Goal: Task Accomplishment & Management: Use online tool/utility

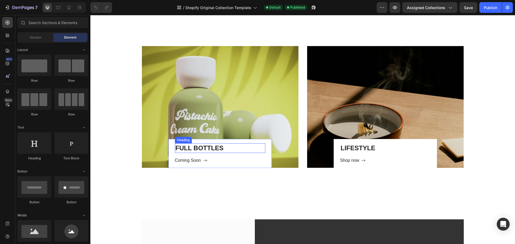
scroll to position [322, 0]
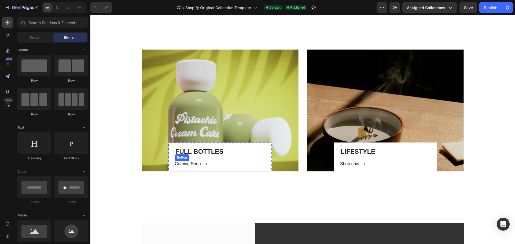
click at [189, 166] on p "Coming Soon" at bounding box center [188, 164] width 26 height 6
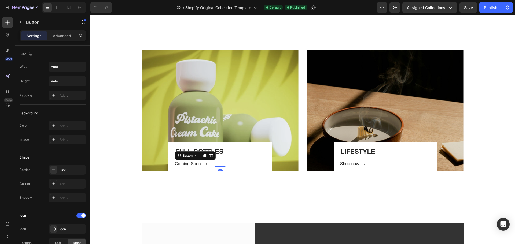
click at [189, 166] on p "Coming Soon" at bounding box center [188, 164] width 26 height 6
click at [175, 161] on button "Shop" at bounding box center [183, 164] width 16 height 6
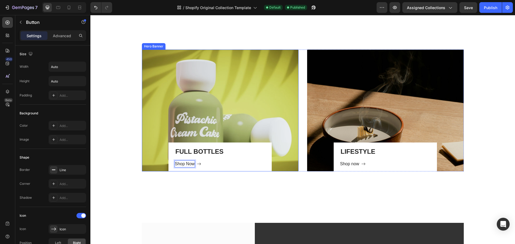
click at [189, 106] on div "Overlay" at bounding box center [220, 111] width 157 height 122
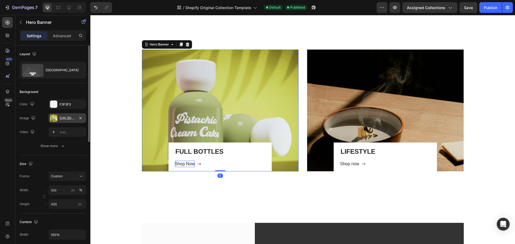
click at [62, 117] on div "[URL][DOMAIN_NAME]" at bounding box center [68, 118] width 16 height 5
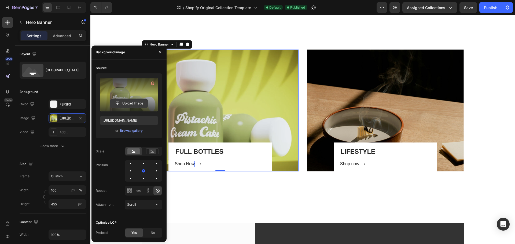
click at [124, 104] on input "file" at bounding box center [129, 103] width 37 height 9
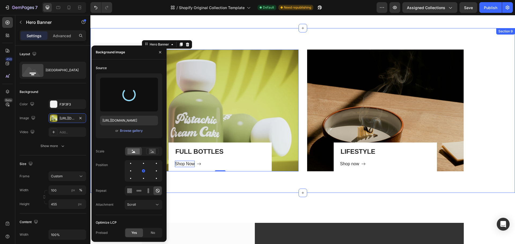
type input "[URL][DOMAIN_NAME]"
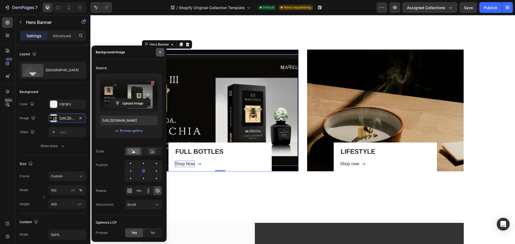
click at [160, 53] on icon "button" at bounding box center [160, 52] width 2 height 2
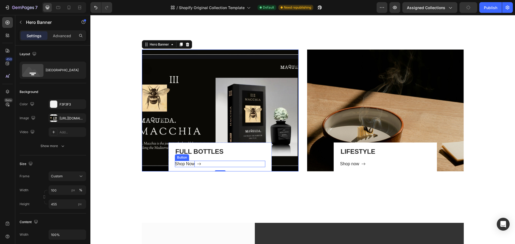
click at [182, 164] on p "Shop Now" at bounding box center [185, 164] width 20 height 6
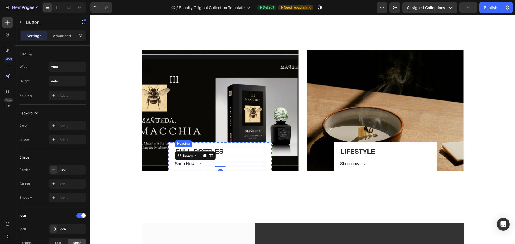
click at [187, 150] on h2 "FULL BOTTLES" at bounding box center [220, 151] width 90 height 9
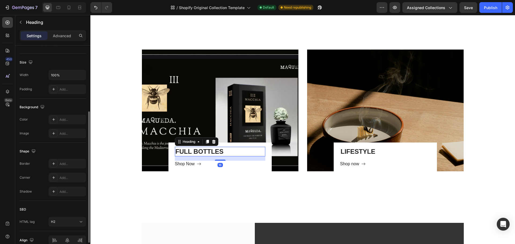
scroll to position [134, 0]
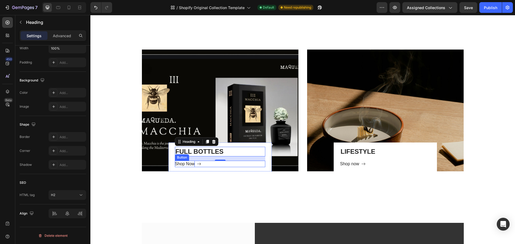
click at [189, 163] on p "Shop Now" at bounding box center [185, 164] width 20 height 6
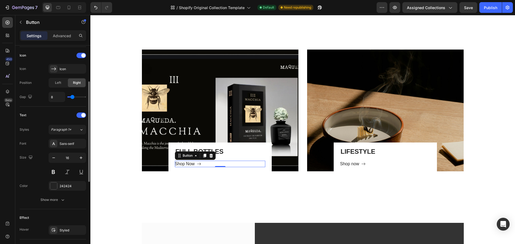
scroll to position [134, 0]
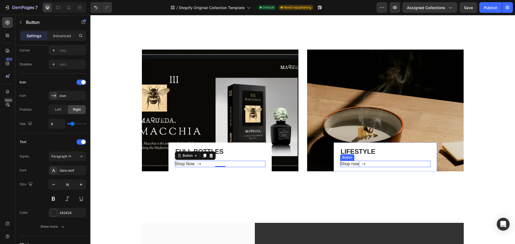
click at [356, 165] on div "Shop now" at bounding box center [349, 164] width 19 height 6
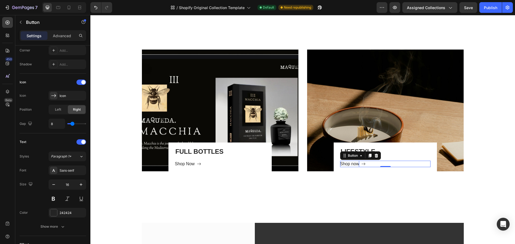
click at [352, 164] on div "Shop now" at bounding box center [349, 164] width 19 height 6
click at [352, 164] on p "Shop now" at bounding box center [349, 164] width 19 height 6
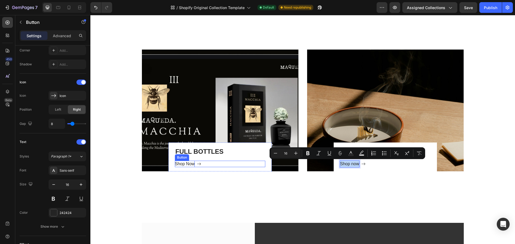
click at [181, 163] on p "Shop Now" at bounding box center [185, 164] width 20 height 6
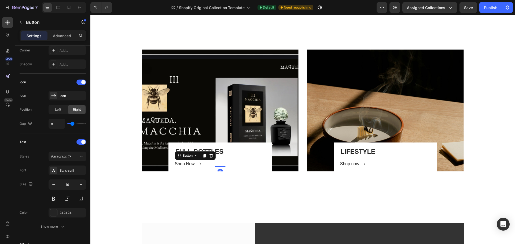
click at [227, 165] on div "Shop Now Button 0" at bounding box center [220, 164] width 90 height 6
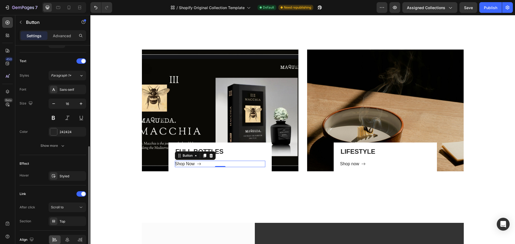
scroll to position [241, 0]
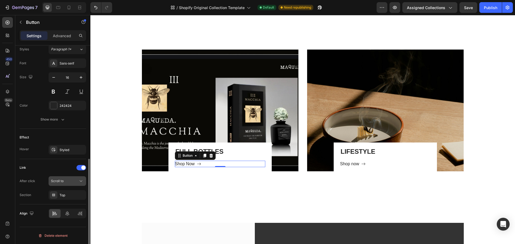
click at [62, 181] on span "Scroll to" at bounding box center [57, 181] width 13 height 4
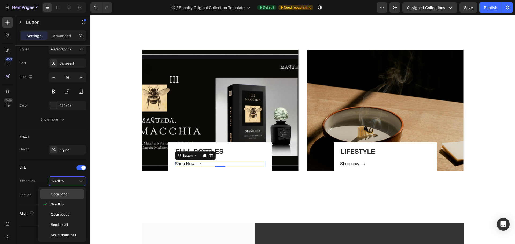
click at [57, 194] on span "Open page" at bounding box center [59, 194] width 16 height 5
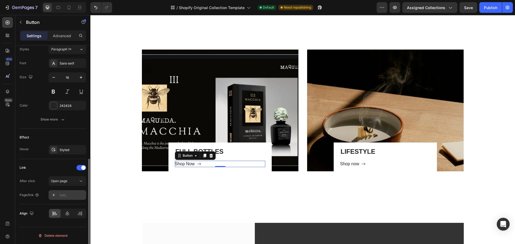
click at [65, 195] on div "Add..." at bounding box center [72, 195] width 25 height 5
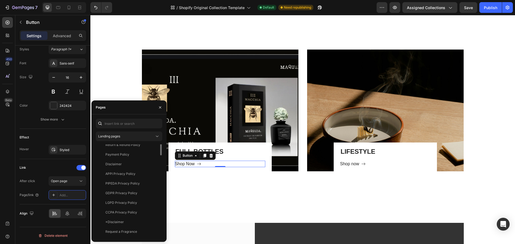
scroll to position [0, 0]
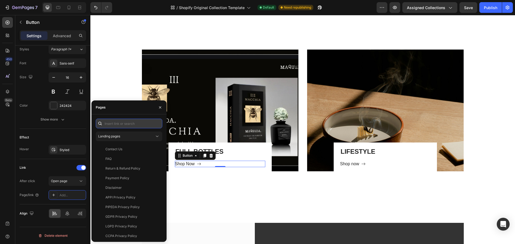
click at [115, 124] on input "text" at bounding box center [129, 124] width 67 height 10
paste input "[URL][DOMAIN_NAME]"
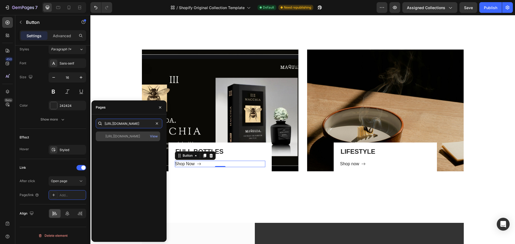
type input "[URL][DOMAIN_NAME]"
click at [115, 135] on div "[URL][DOMAIN_NAME]" at bounding box center [122, 136] width 35 height 5
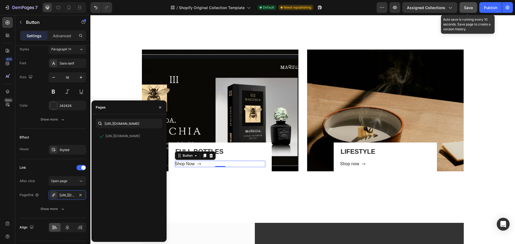
click at [463, 11] on button "Save" at bounding box center [468, 7] width 18 height 11
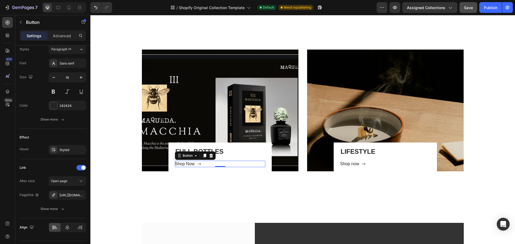
drag, startPoint x: 486, startPoint y: 6, endPoint x: 472, endPoint y: 6, distance: 14.5
click at [486, 6] on div "Publish" at bounding box center [490, 8] width 13 height 6
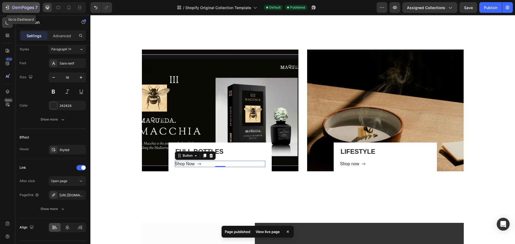
click at [8, 6] on icon "button" at bounding box center [7, 7] width 5 height 5
